Goal: Task Accomplishment & Management: Manage account settings

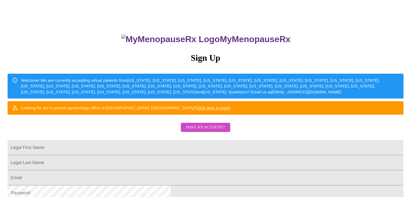
scroll to position [27, 0]
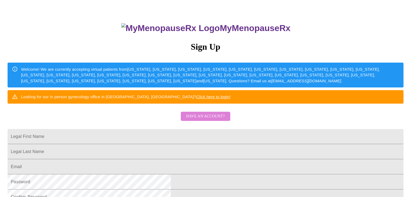
click at [216, 120] on span "Have an account?" at bounding box center [205, 116] width 39 height 7
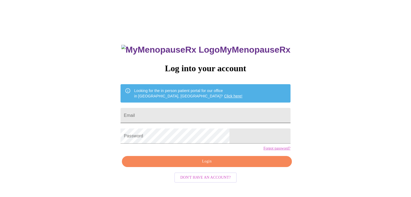
click at [193, 115] on input "Email" at bounding box center [206, 115] width 170 height 15
type input "[EMAIL_ADDRESS][DOMAIN_NAME]"
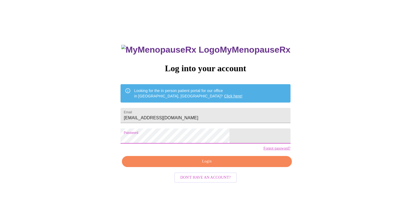
click at [214, 165] on span "Login" at bounding box center [206, 161] width 157 height 7
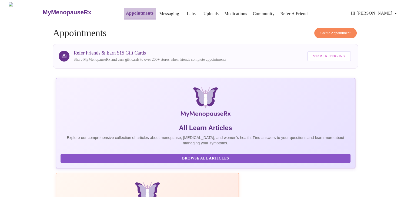
click at [126, 13] on link "Appointments" at bounding box center [140, 13] width 28 height 8
click at [398, 11] on icon "button" at bounding box center [395, 13] width 6 height 6
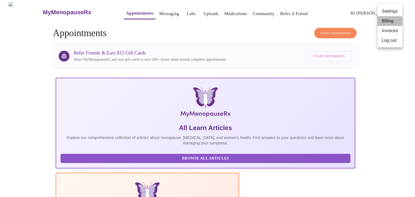
click at [385, 23] on li "Billing" at bounding box center [389, 21] width 25 height 10
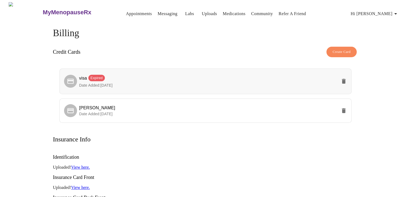
click at [345, 80] on icon "delete" at bounding box center [344, 81] width 4 height 5
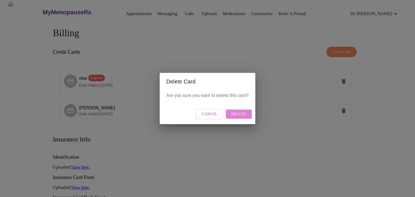
click at [243, 113] on span "Delete" at bounding box center [238, 114] width 15 height 7
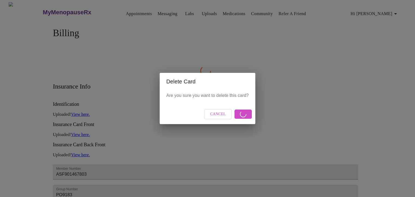
click at [220, 113] on span "Cancel" at bounding box center [218, 114] width 16 height 7
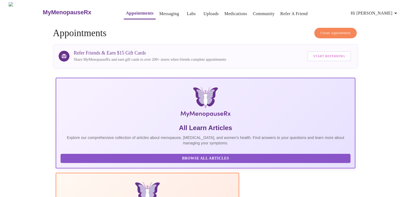
click at [395, 12] on icon "button" at bounding box center [395, 13] width 6 height 6
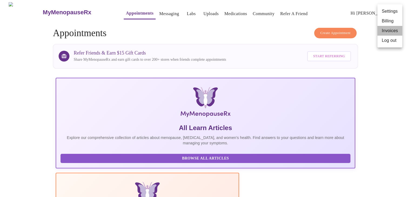
click at [391, 31] on li "Invoices" at bounding box center [389, 31] width 25 height 10
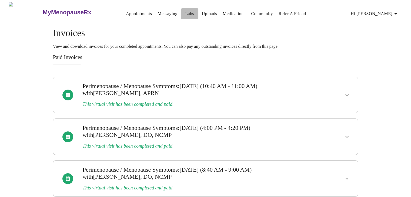
click at [185, 13] on link "Labs" at bounding box center [189, 14] width 9 height 8
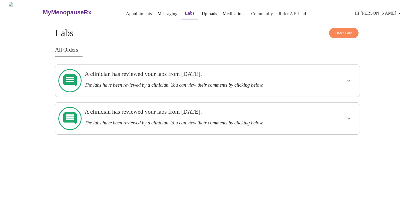
click at [349, 79] on icon "show more" at bounding box center [349, 81] width 6 height 6
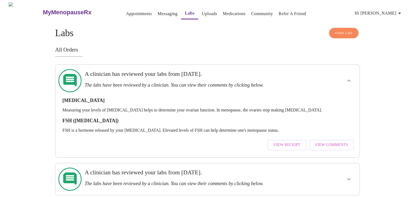
click at [335, 142] on span "View Comments" at bounding box center [331, 145] width 33 height 7
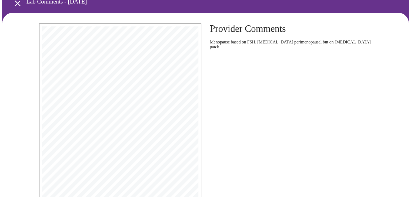
scroll to position [54, 0]
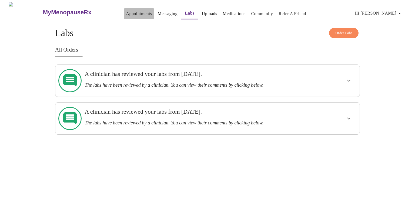
click at [126, 12] on link "Appointments" at bounding box center [139, 14] width 26 height 8
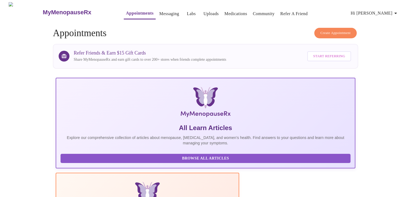
click at [43, 9] on h3 "MyMenopauseRx" at bounding box center [67, 12] width 49 height 7
click at [18, 9] on img at bounding box center [26, 12] width 34 height 20
click at [398, 12] on icon "button" at bounding box center [395, 13] width 6 height 6
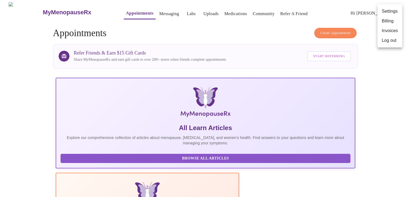
click at [388, 32] on li "Invoices" at bounding box center [389, 31] width 25 height 10
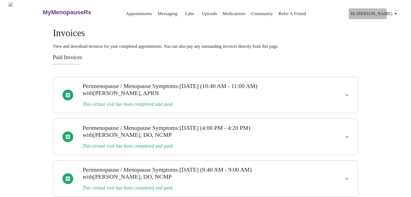
click at [396, 11] on icon "button" at bounding box center [395, 14] width 6 height 6
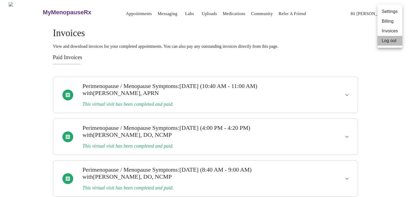
click at [395, 40] on li "Log out" at bounding box center [389, 41] width 25 height 10
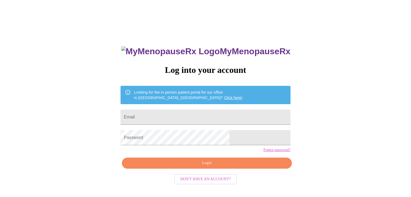
scroll to position [5, 0]
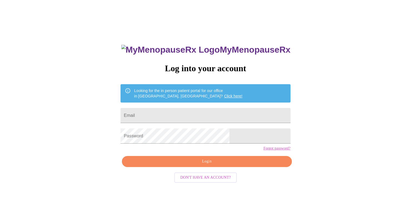
click at [224, 94] on link "Click here!" at bounding box center [233, 96] width 18 height 4
